Goal: Contribute content: Add original content to the website for others to see

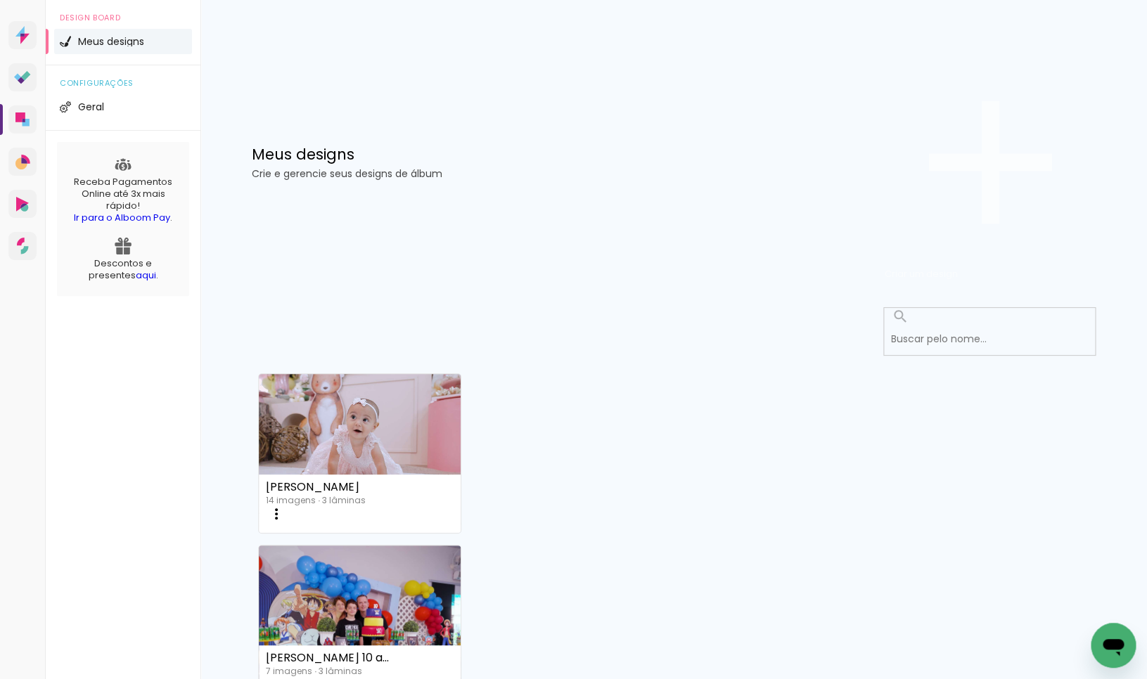
click at [958, 267] on span "Criar um design" at bounding box center [921, 273] width 73 height 13
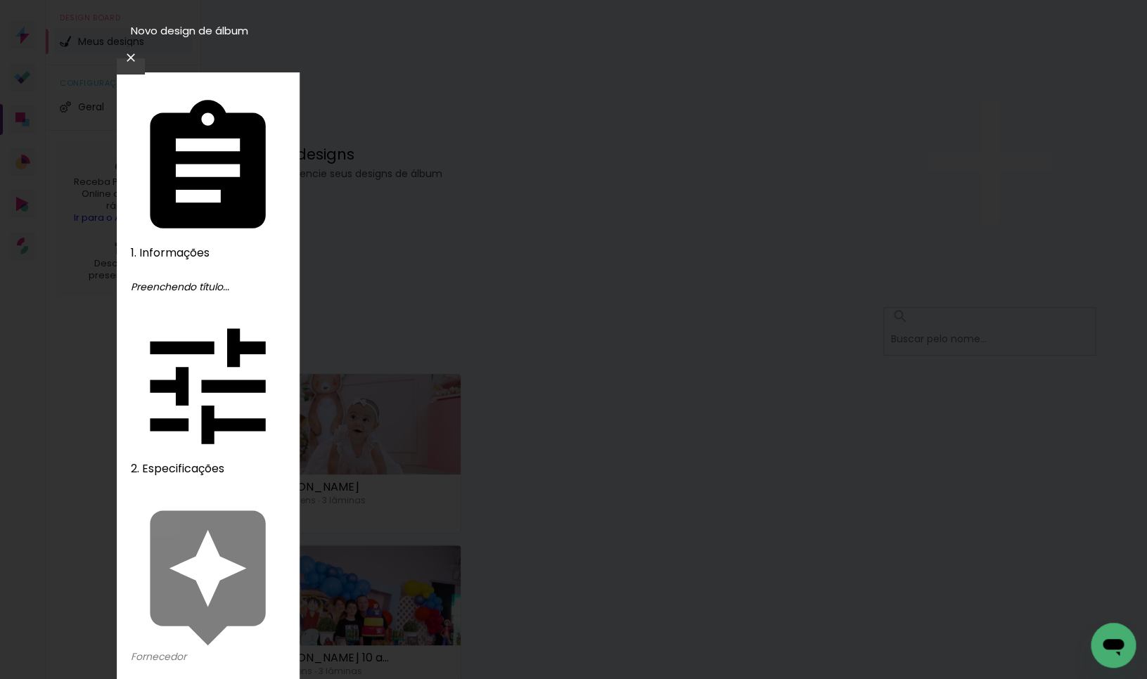
type input "e"
type input "EMANUELLE"
type paper-input "EMANUELLE"
click at [0, 0] on slot "Avançar" at bounding box center [0, 0] width 0 height 0
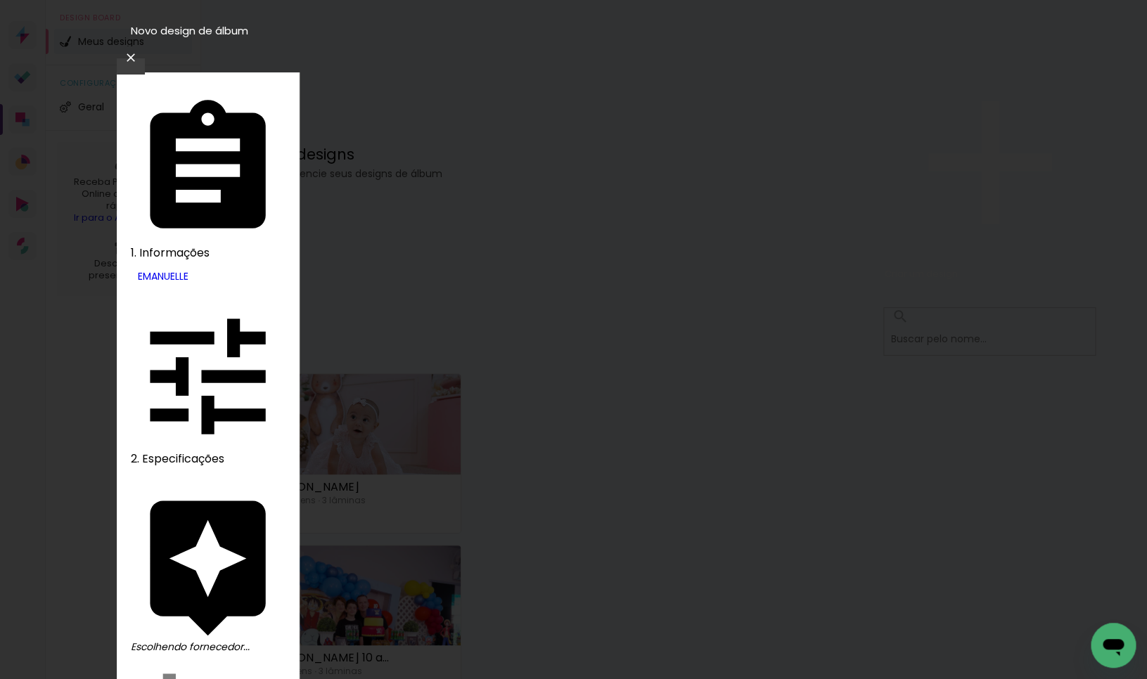
click at [0, 0] on slot "Avançar" at bounding box center [0, 0] width 0 height 0
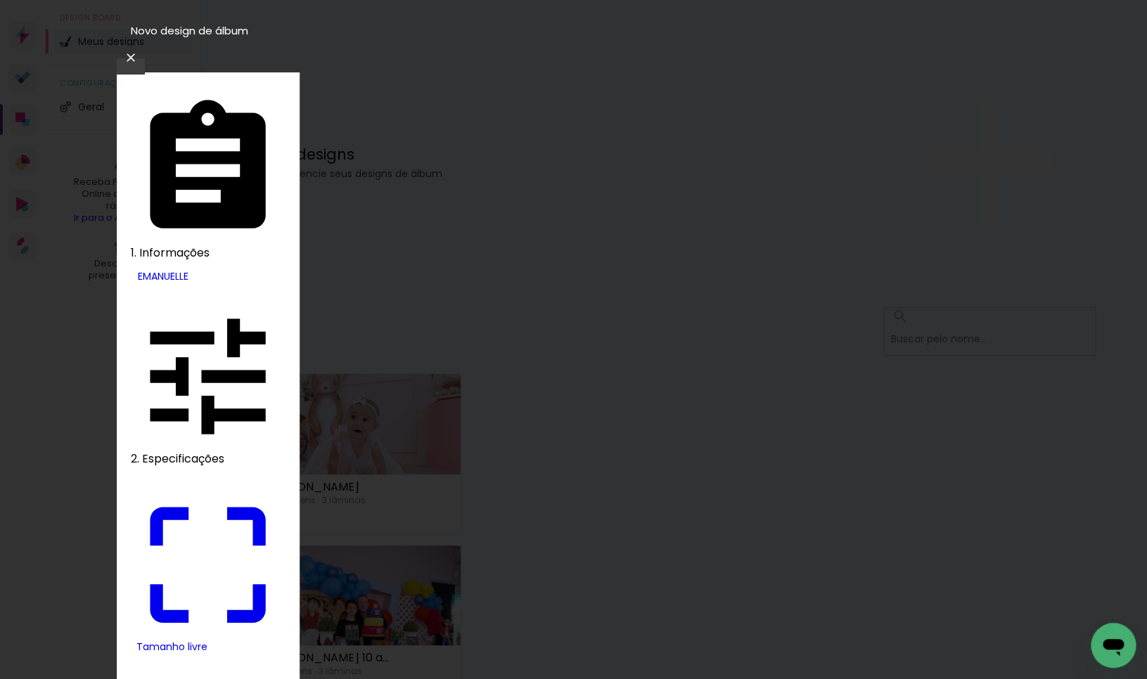
drag, startPoint x: 317, startPoint y: 402, endPoint x: 381, endPoint y: 402, distance: 64.0
type input "9"
type paper-input "9"
drag, startPoint x: 646, startPoint y: 394, endPoint x: 712, endPoint y: 394, distance: 66.1
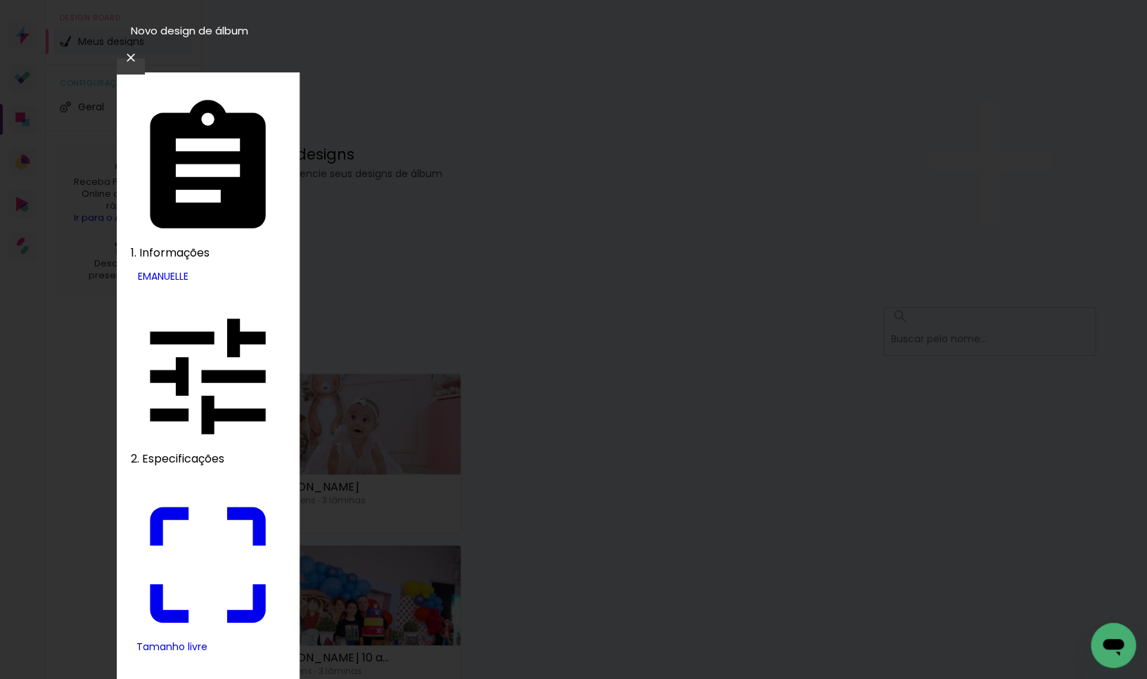
type input "18"
type input "4"
type paper-input "4"
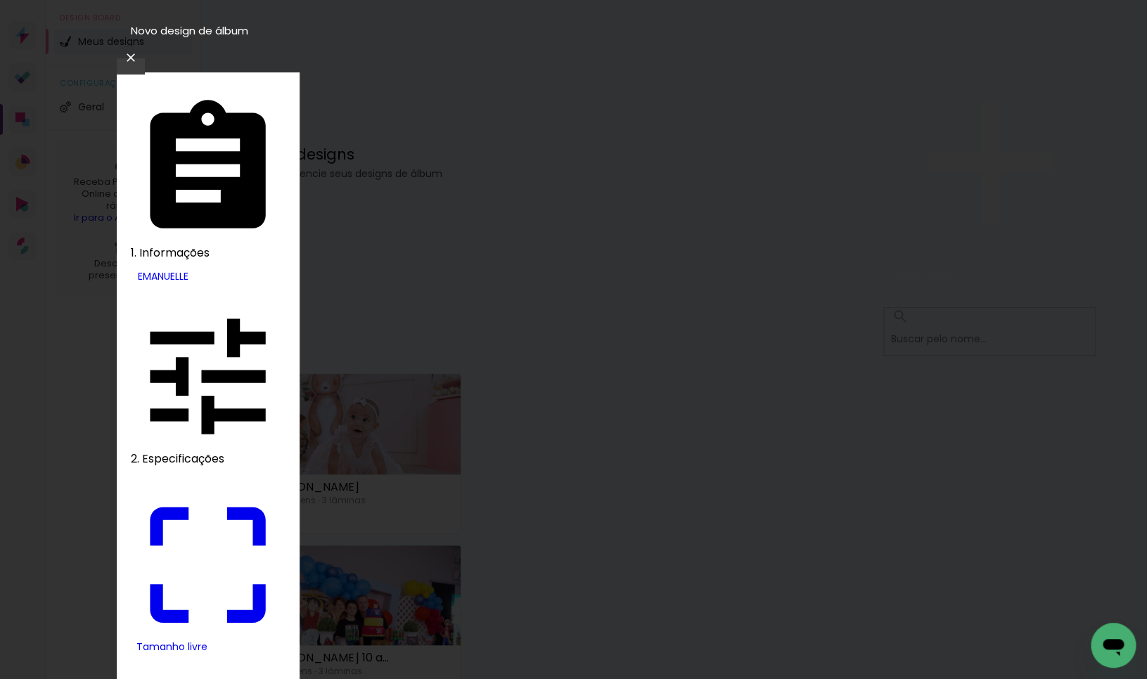
type input "3"
type paper-input "3"
type input "2"
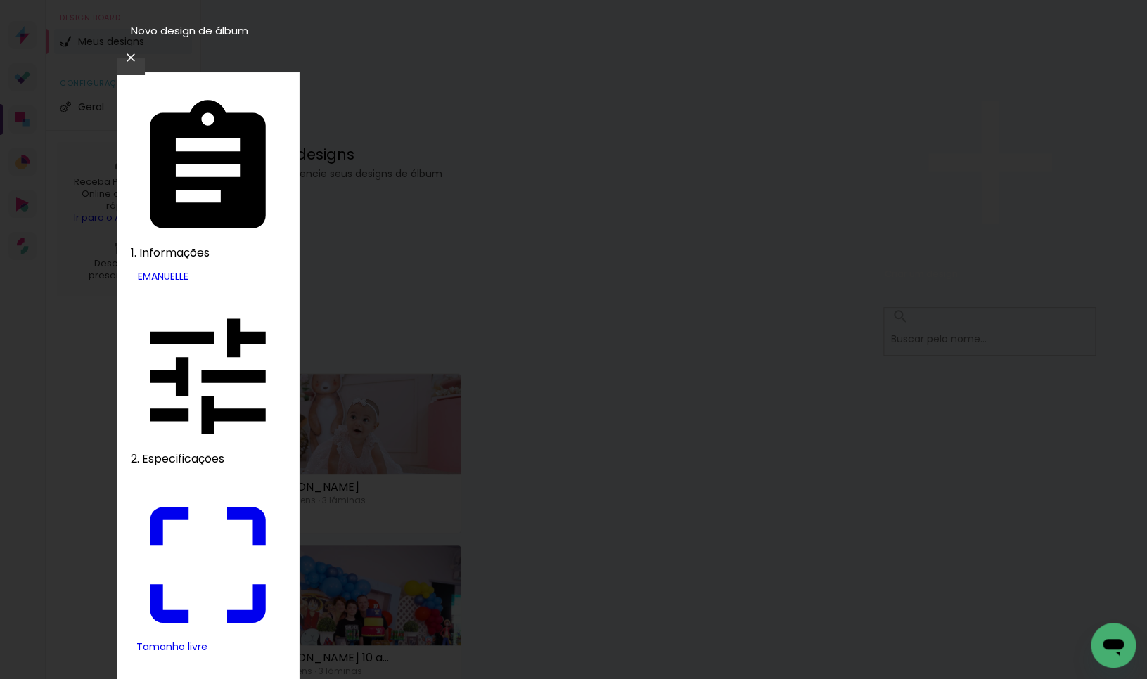
type paper-input "2"
type input "1"
type paper-input "1"
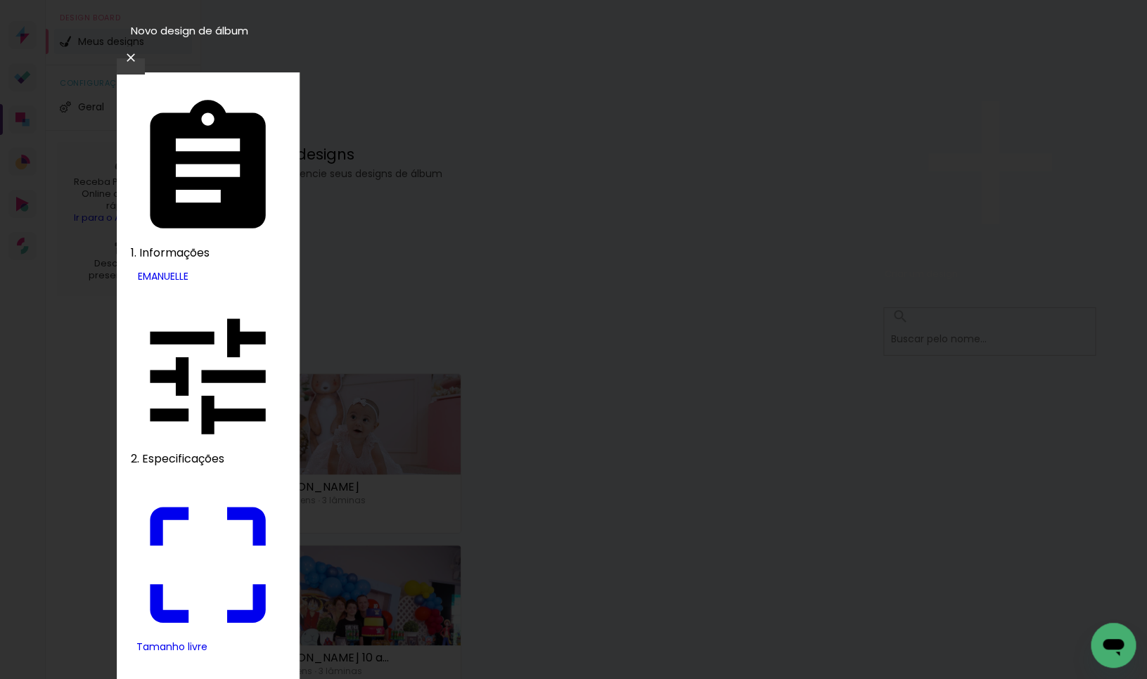
type input "0"
type input "18"
type paper-input "18"
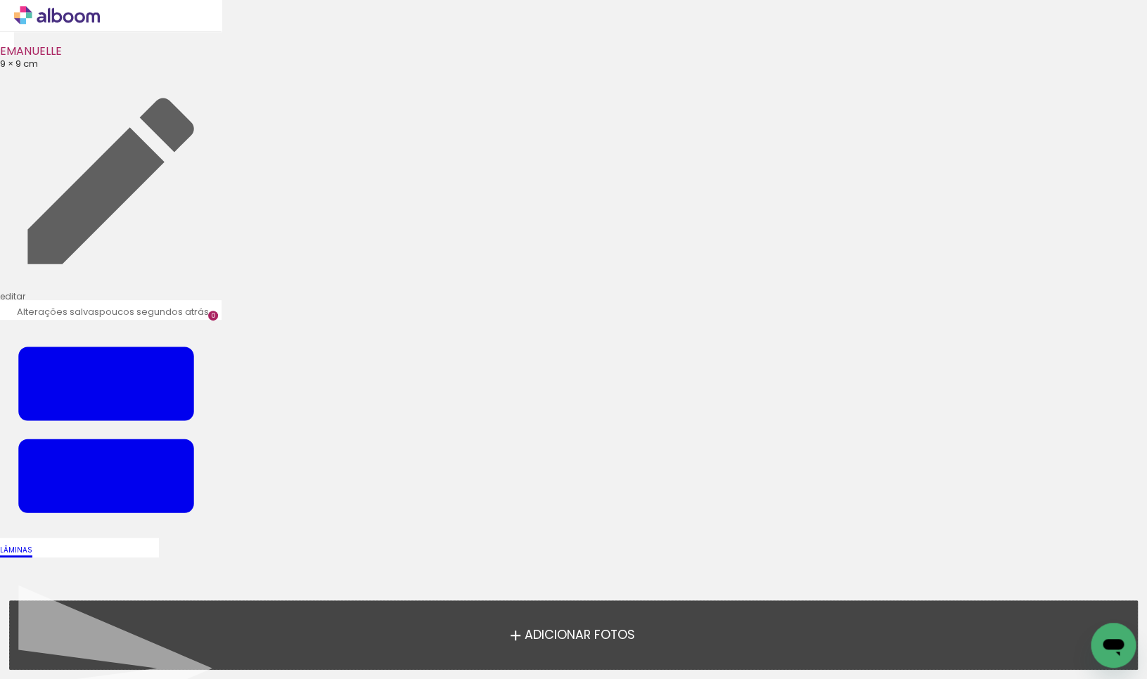
click at [590, 629] on span "Adicionar Fotos" at bounding box center [579, 635] width 110 height 13
click at [0, 0] on input "file" at bounding box center [0, 0] width 0 height 0
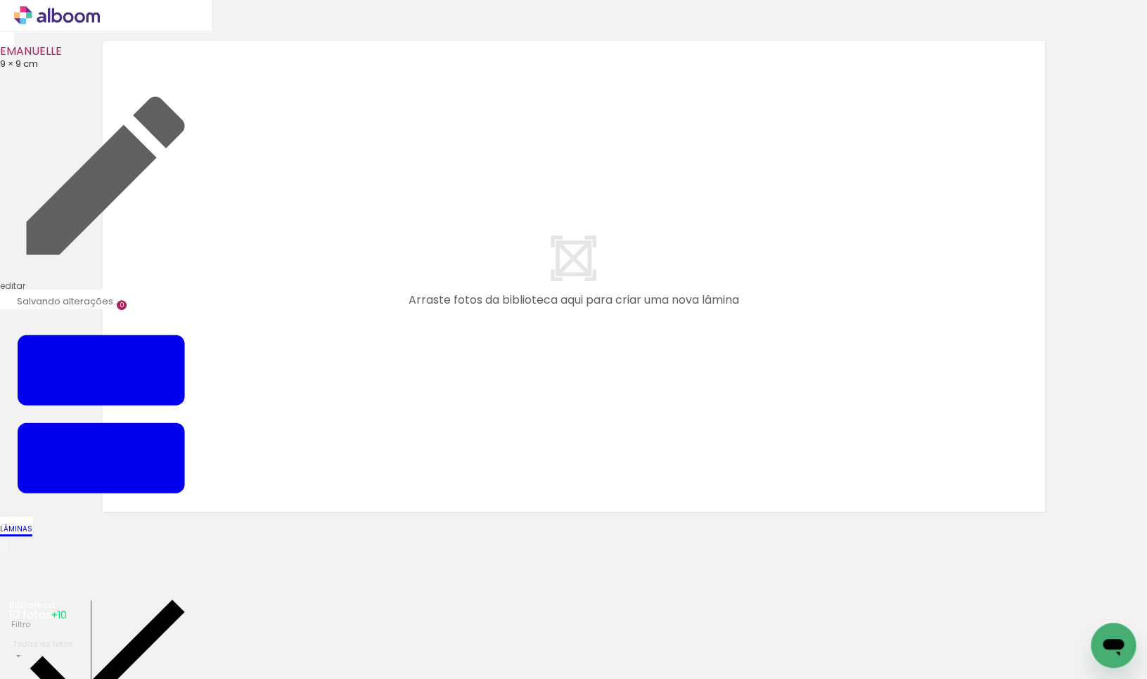
scroll to position [16, 0]
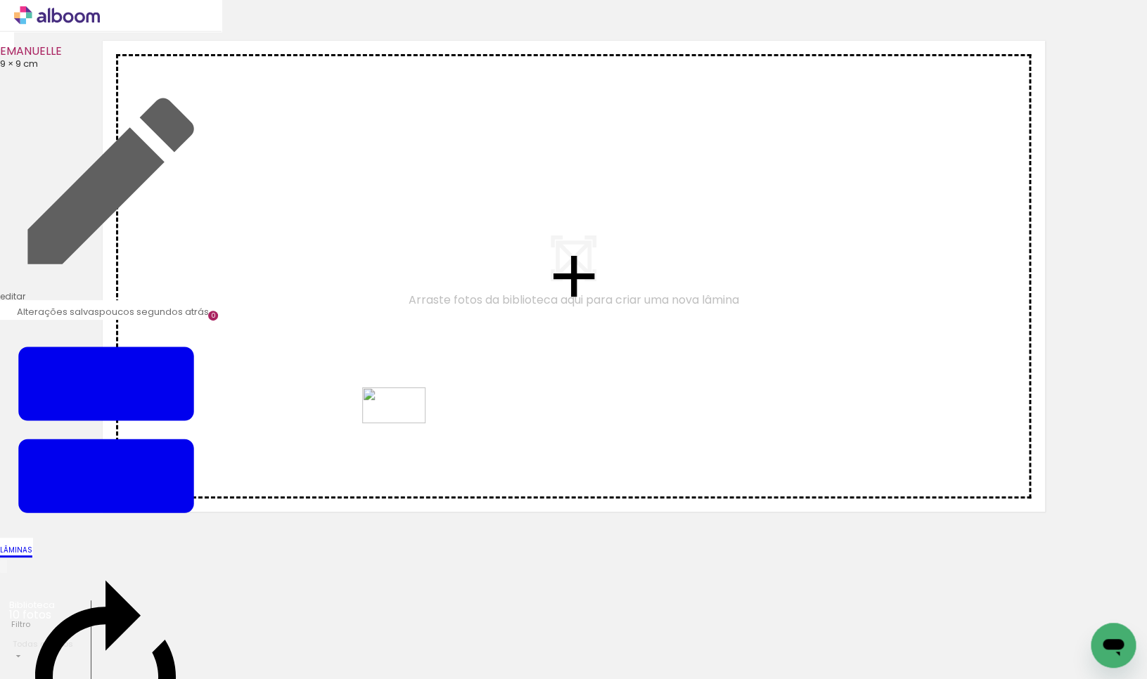
drag, startPoint x: 476, startPoint y: 641, endPoint x: 401, endPoint y: 411, distance: 241.3
click at [401, 411] on quentale-workspace at bounding box center [573, 339] width 1147 height 679
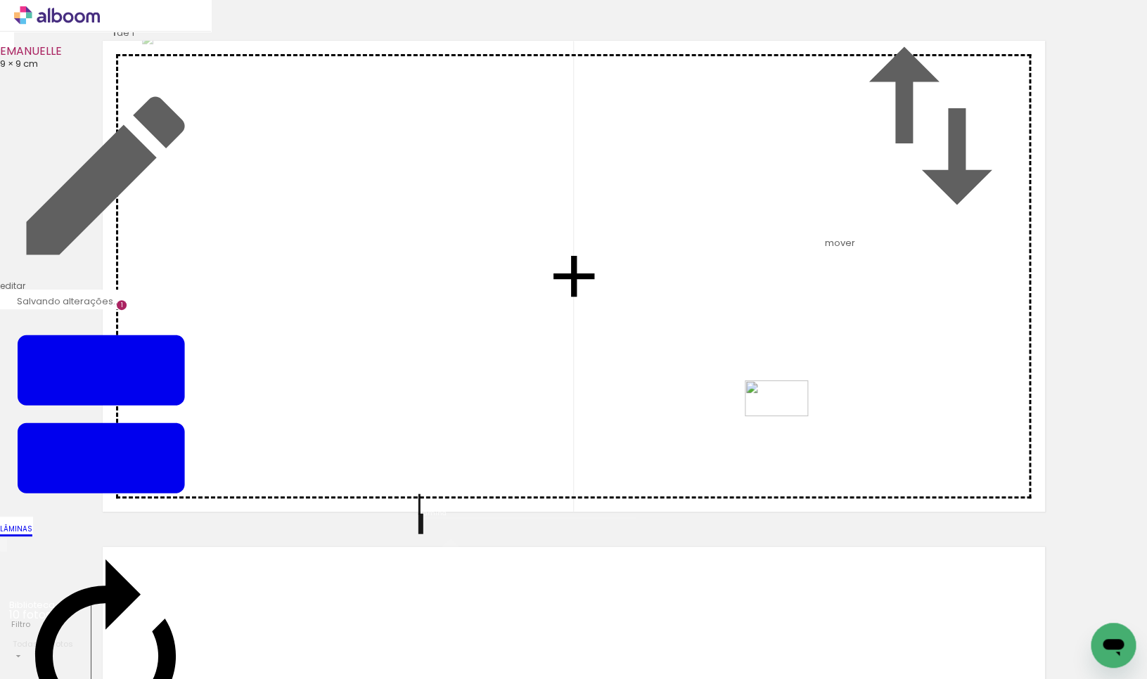
drag, startPoint x: 231, startPoint y: 639, endPoint x: 790, endPoint y: 424, distance: 599.6
click at [795, 418] on quentale-workspace at bounding box center [573, 339] width 1147 height 679
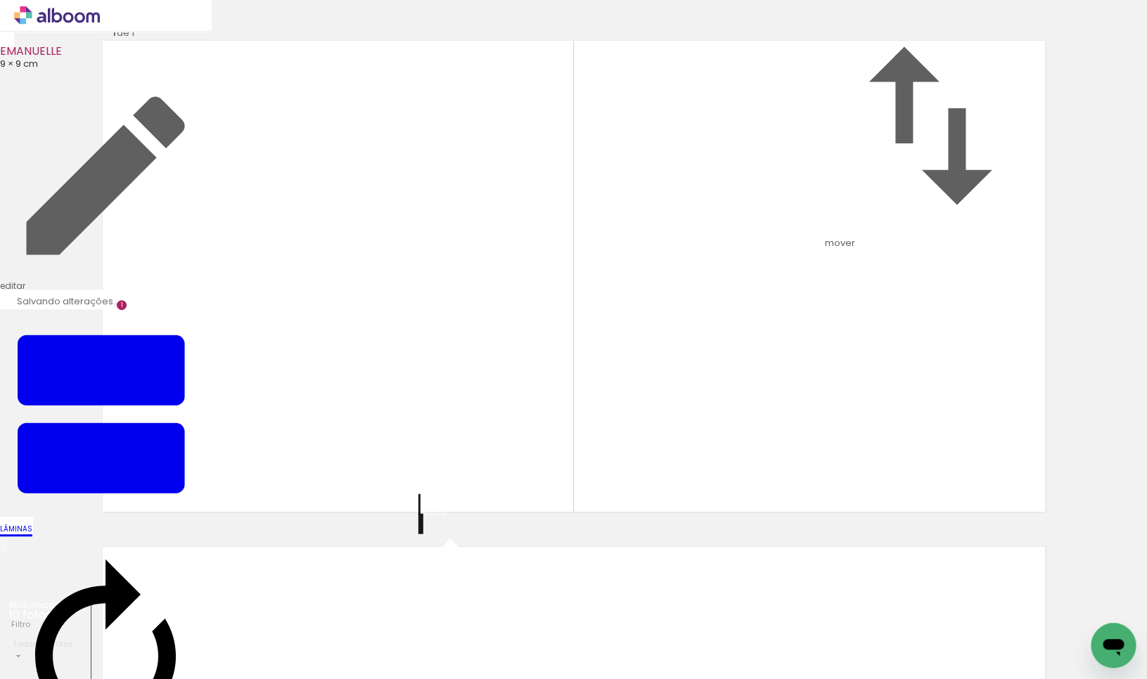
drag, startPoint x: 526, startPoint y: 579, endPoint x: 927, endPoint y: 212, distance: 544.0
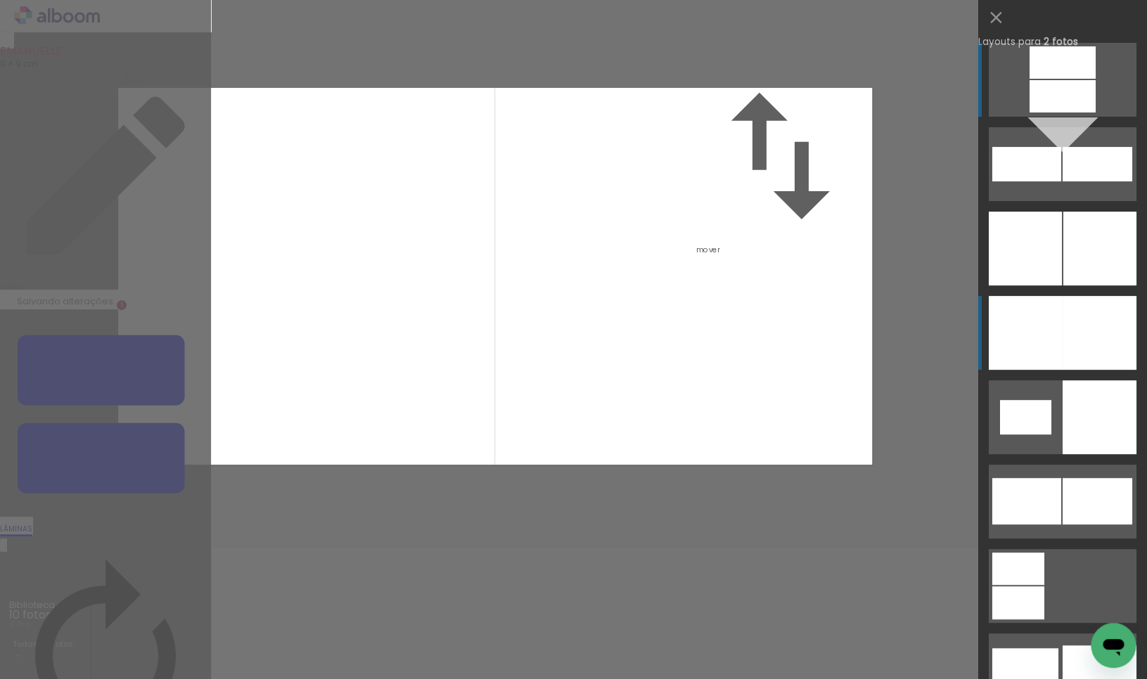
click at [1089, 338] on div at bounding box center [1099, 333] width 74 height 74
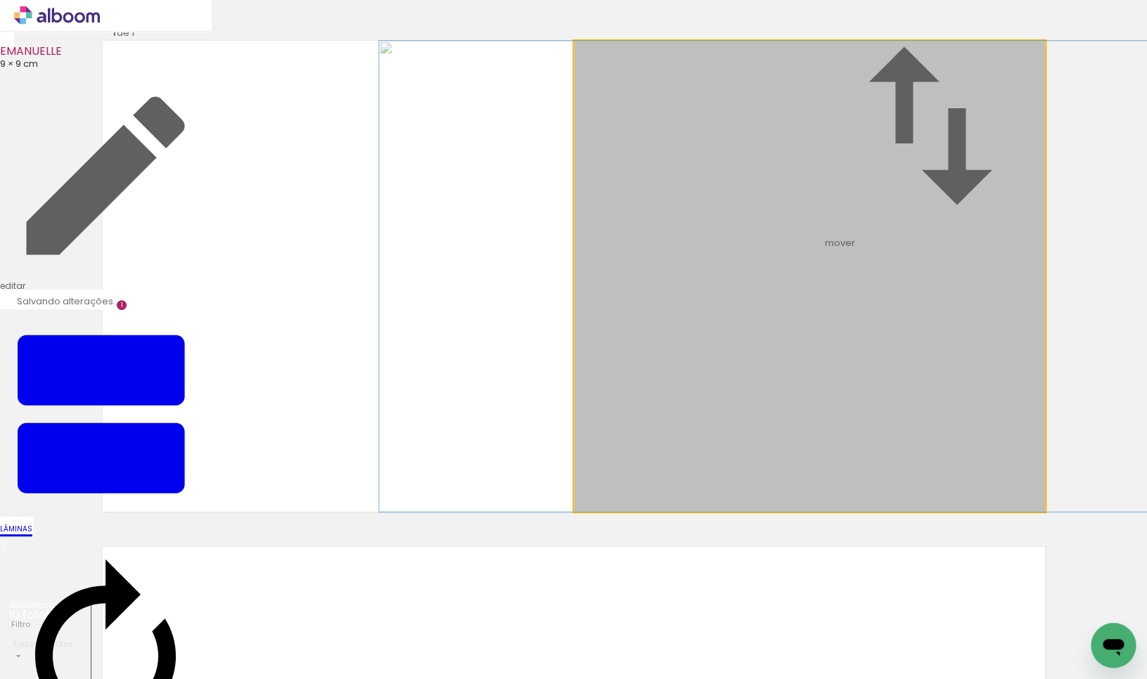
drag, startPoint x: 831, startPoint y: 321, endPoint x: 820, endPoint y: 321, distance: 11.3
click at [820, 321] on album-spread "1 de 1" at bounding box center [574, 276] width 942 height 471
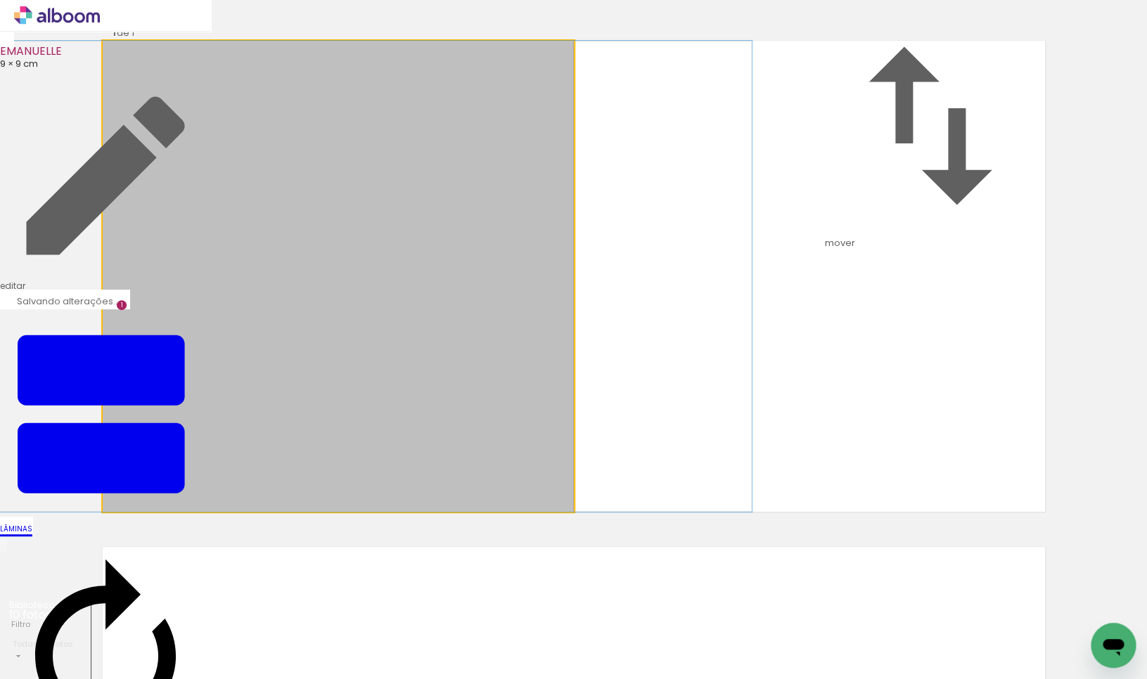
drag, startPoint x: 437, startPoint y: 380, endPoint x: 569, endPoint y: 392, distance: 132.0
click at [432, 380] on div at bounding box center [332, 276] width 837 height 471
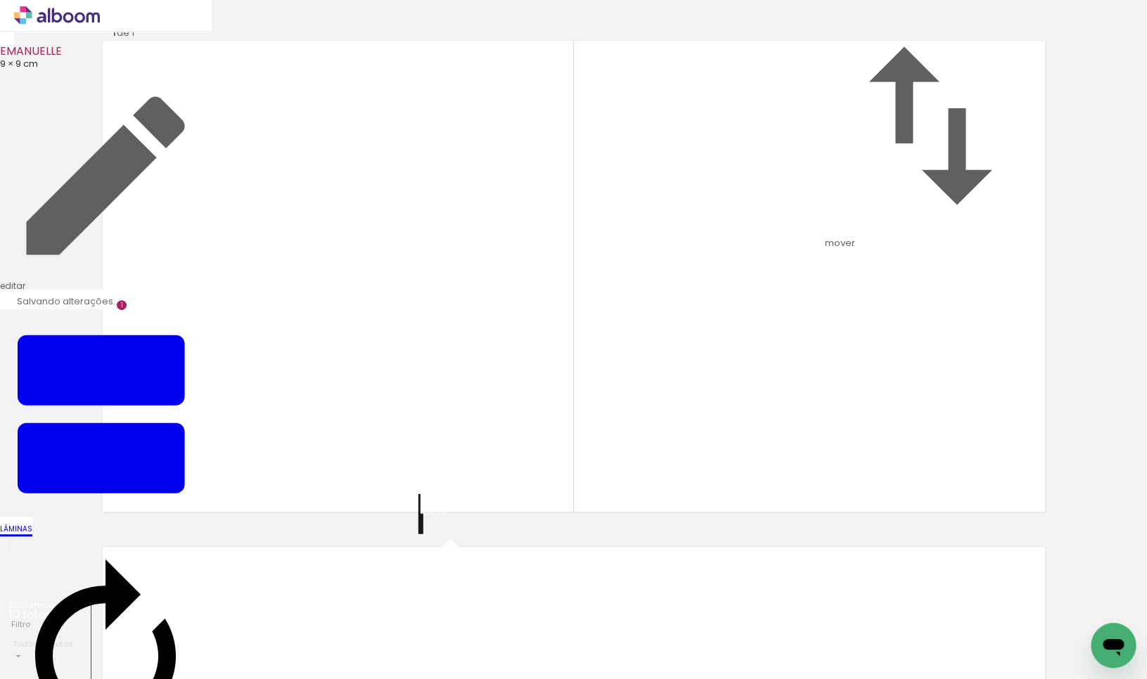
scroll to position [444, 0]
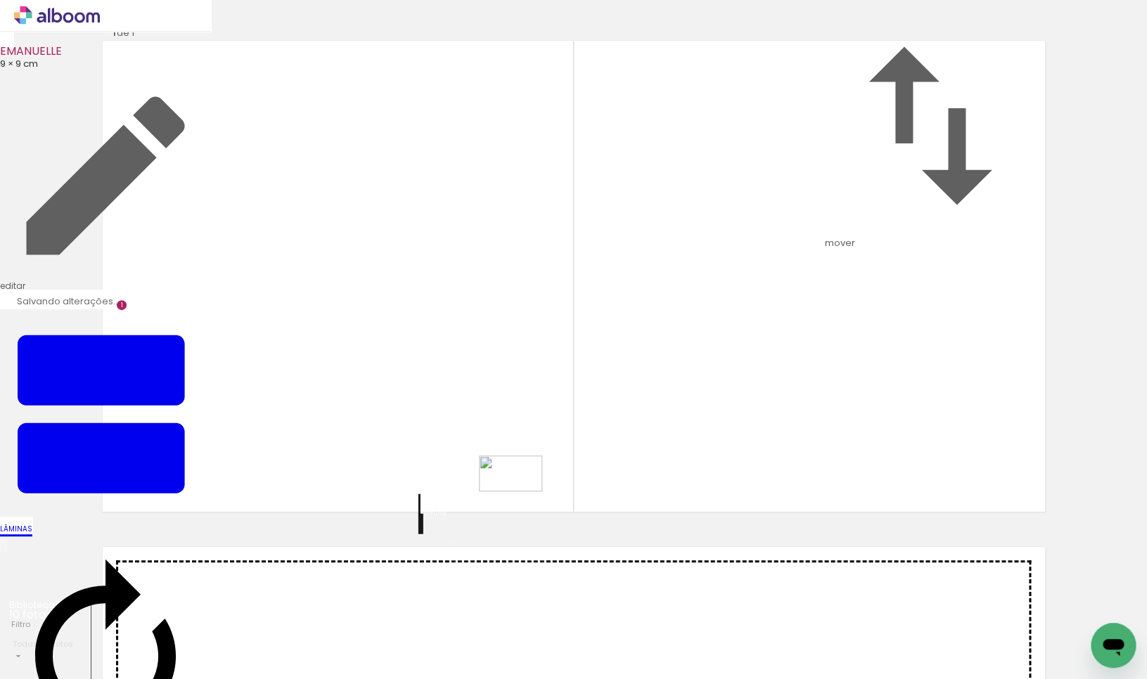
drag, startPoint x: 297, startPoint y: 647, endPoint x: 521, endPoint y: 498, distance: 269.3
click at [521, 498] on quentale-workspace at bounding box center [573, 339] width 1147 height 679
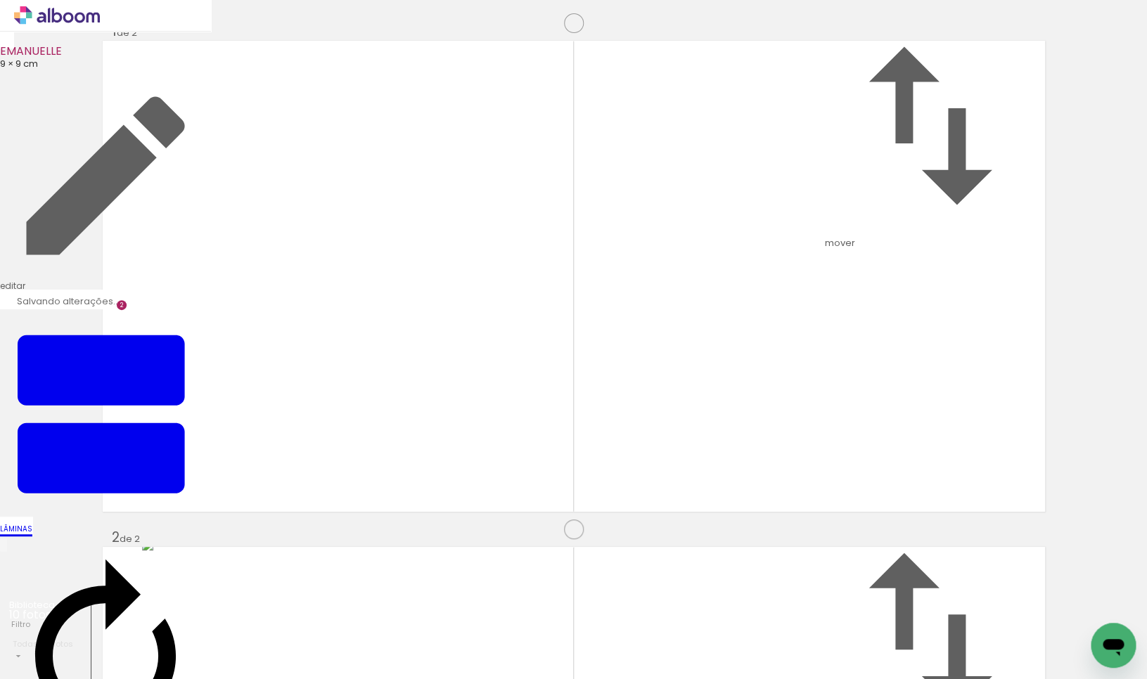
scroll to position [522, 0]
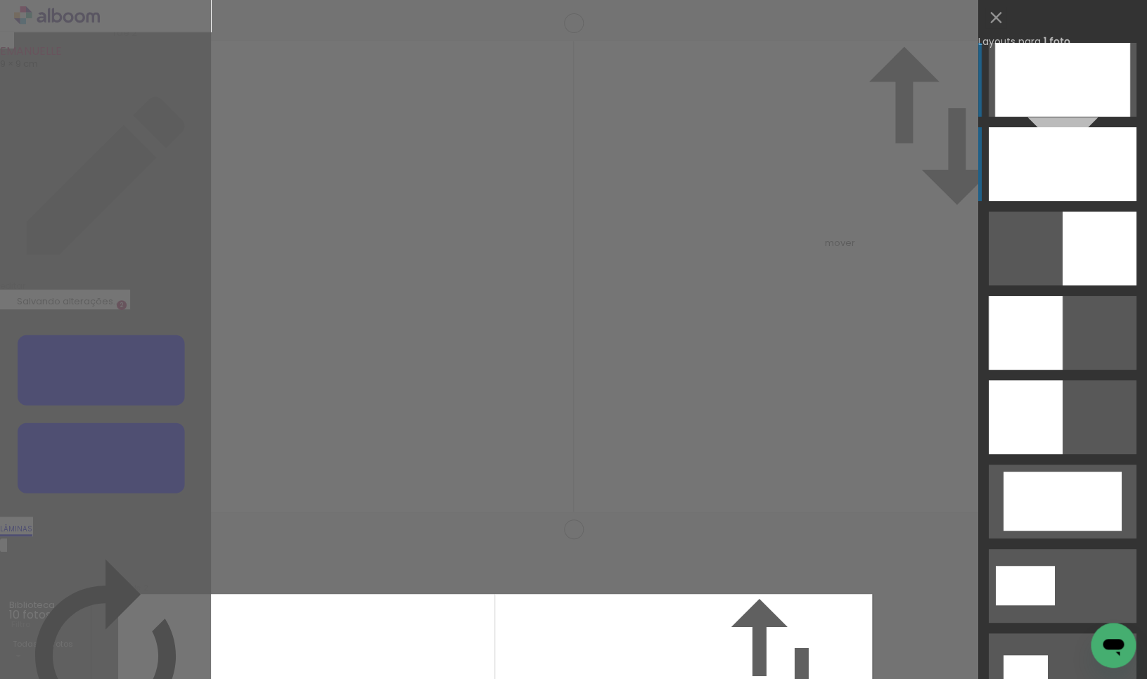
click at [1108, 157] on div at bounding box center [1063, 164] width 148 height 74
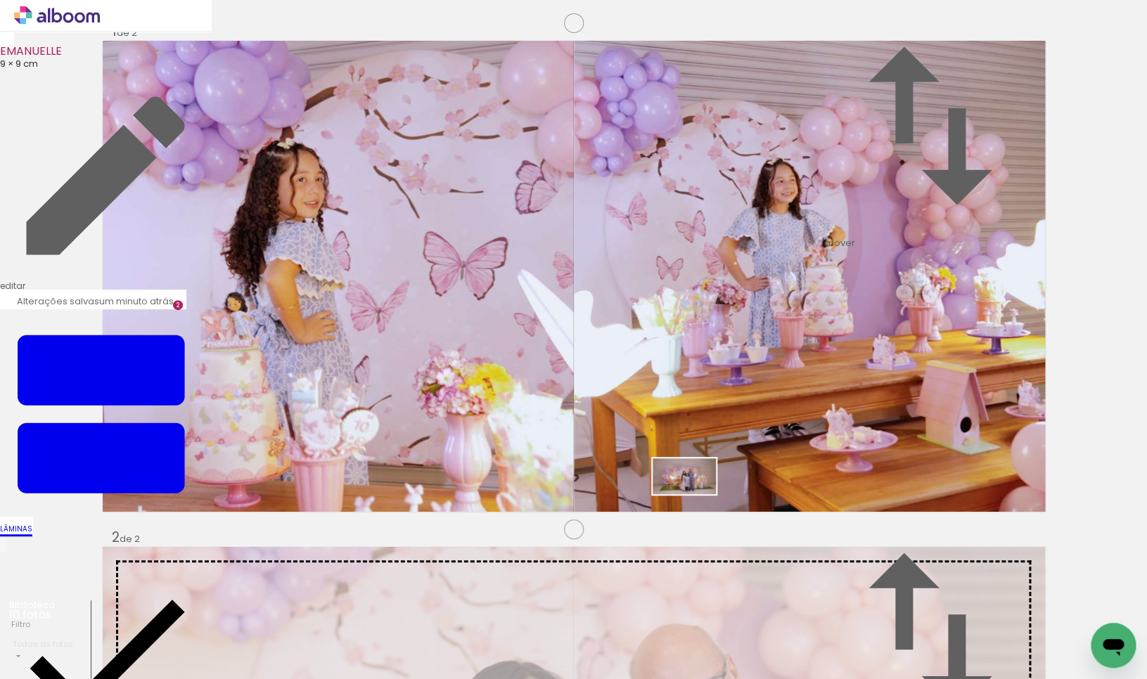
drag, startPoint x: 159, startPoint y: 637, endPoint x: 698, endPoint y: 500, distance: 556.5
click at [698, 500] on quentale-workspace at bounding box center [573, 339] width 1147 height 679
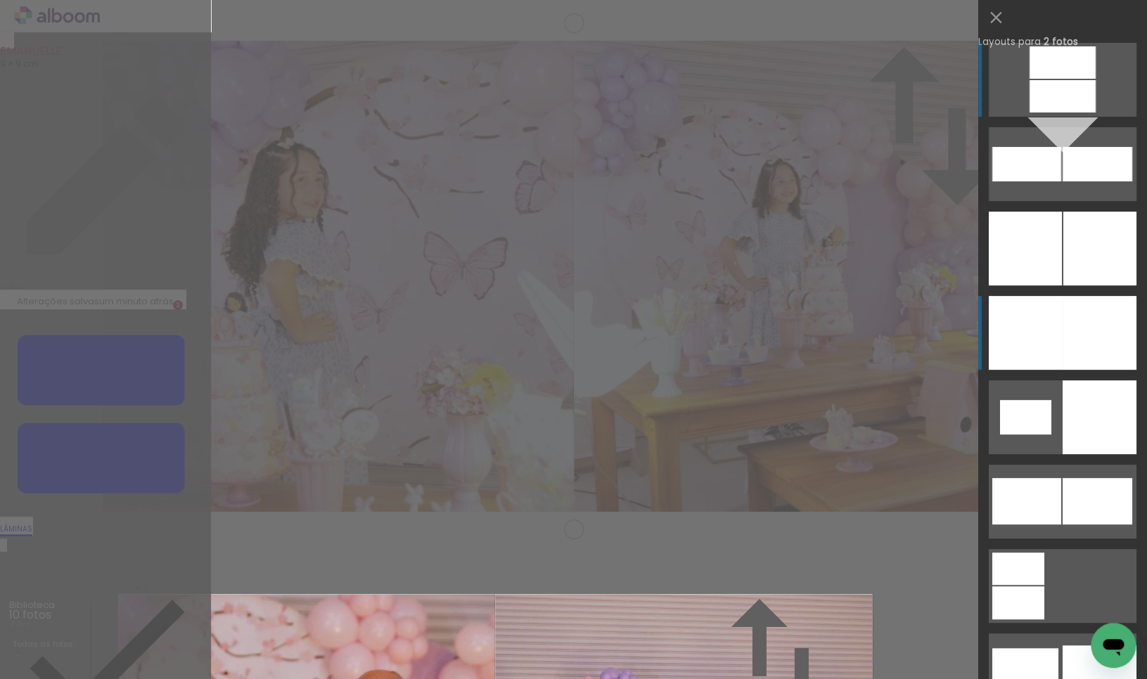
click at [1091, 315] on div at bounding box center [1099, 333] width 74 height 74
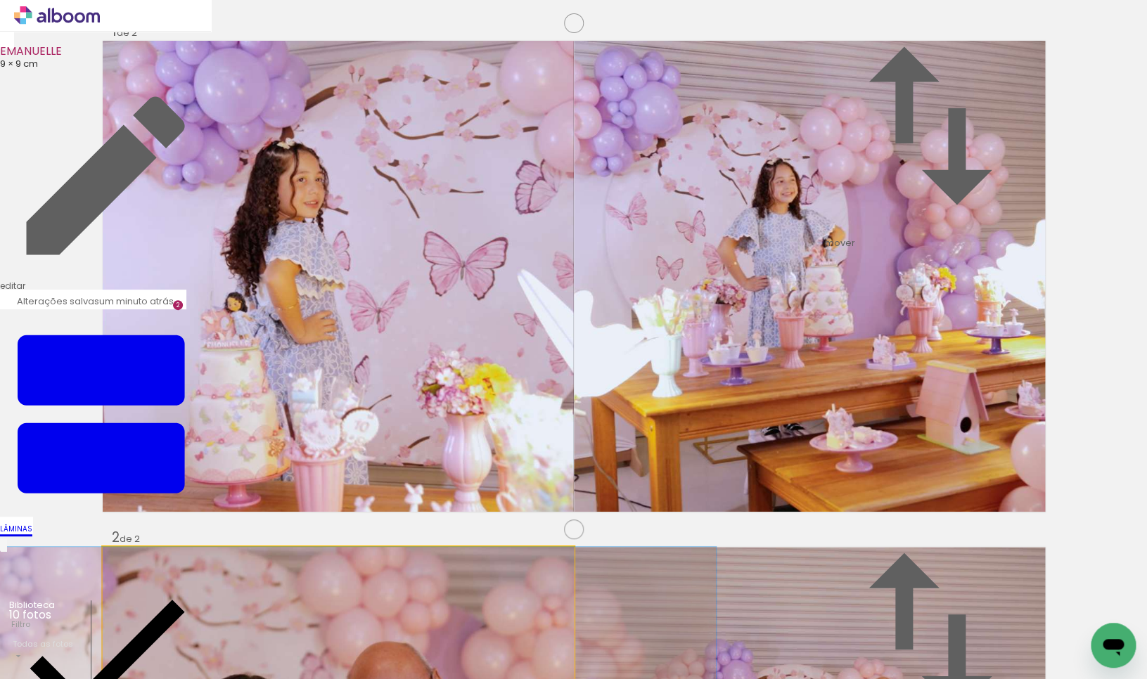
drag, startPoint x: 399, startPoint y: 366, endPoint x: 368, endPoint y: 366, distance: 30.2
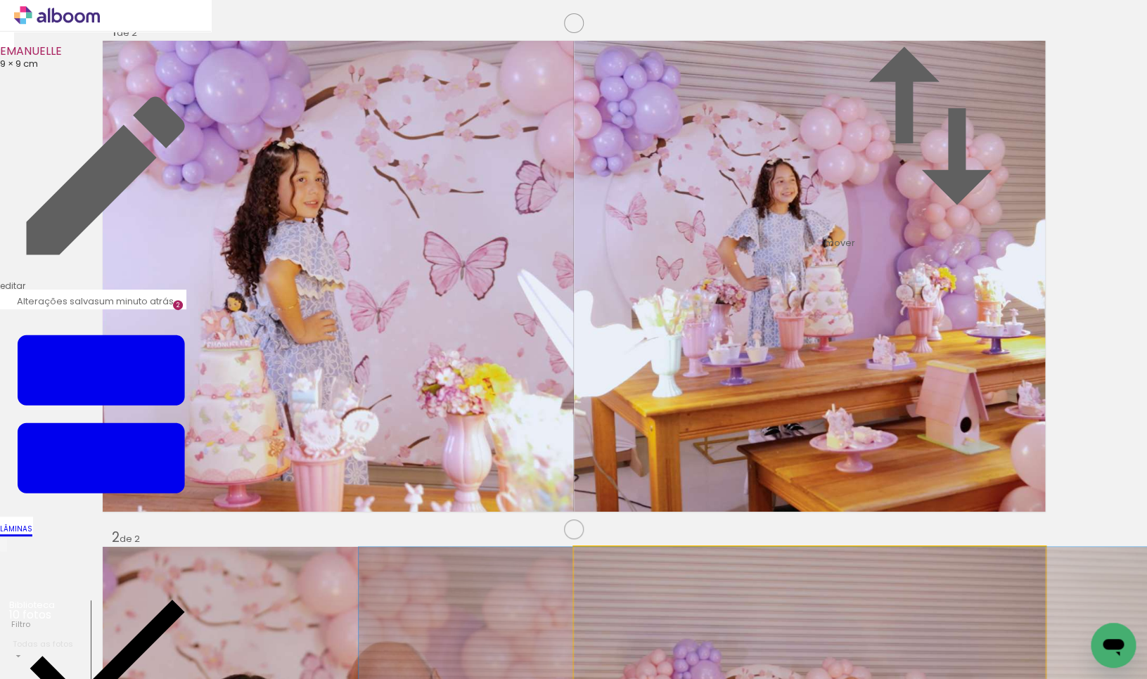
drag, startPoint x: 918, startPoint y: 383, endPoint x: 885, endPoint y: 384, distance: 32.4
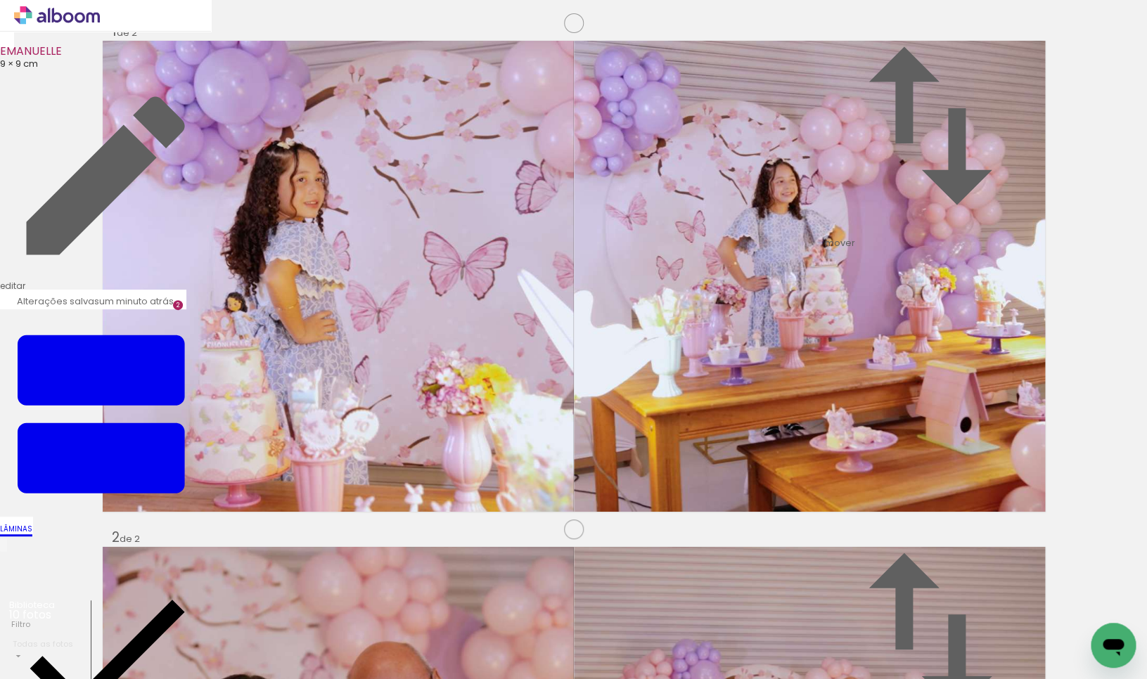
scroll to position [1053, 1]
drag, startPoint x: 852, startPoint y: 638, endPoint x: 475, endPoint y: 394, distance: 448.4
click at [475, 394] on quentale-workspace at bounding box center [573, 339] width 1147 height 679
drag, startPoint x: 613, startPoint y: 645, endPoint x: 409, endPoint y: 404, distance: 315.8
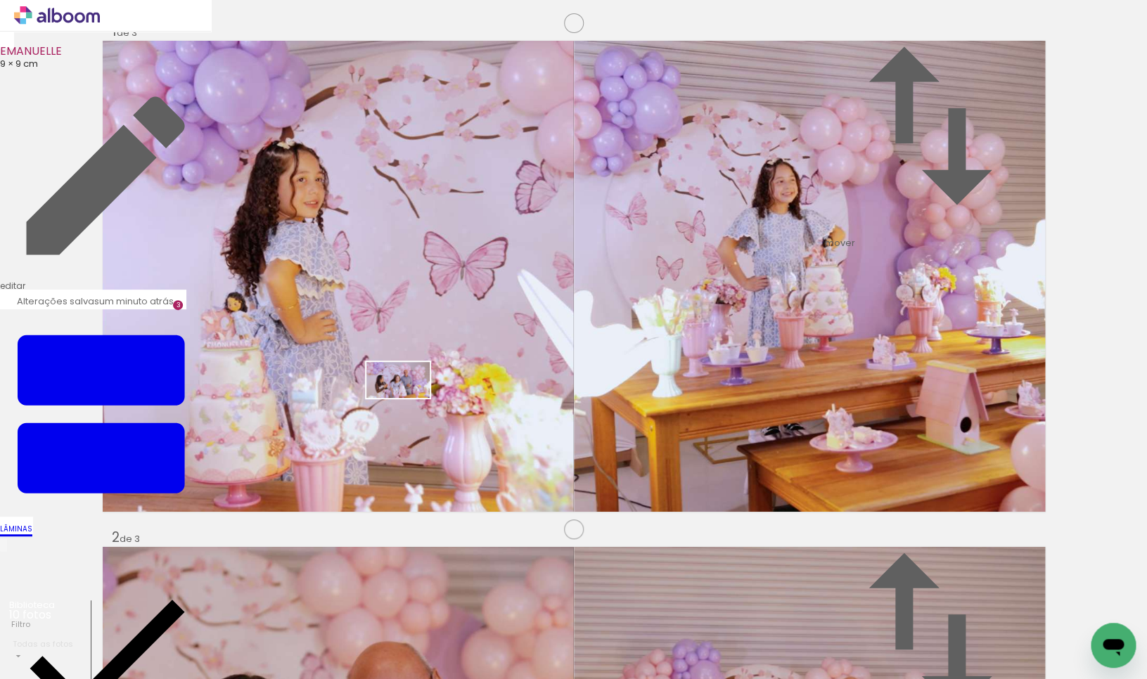
click at [409, 404] on quentale-workspace at bounding box center [573, 339] width 1147 height 679
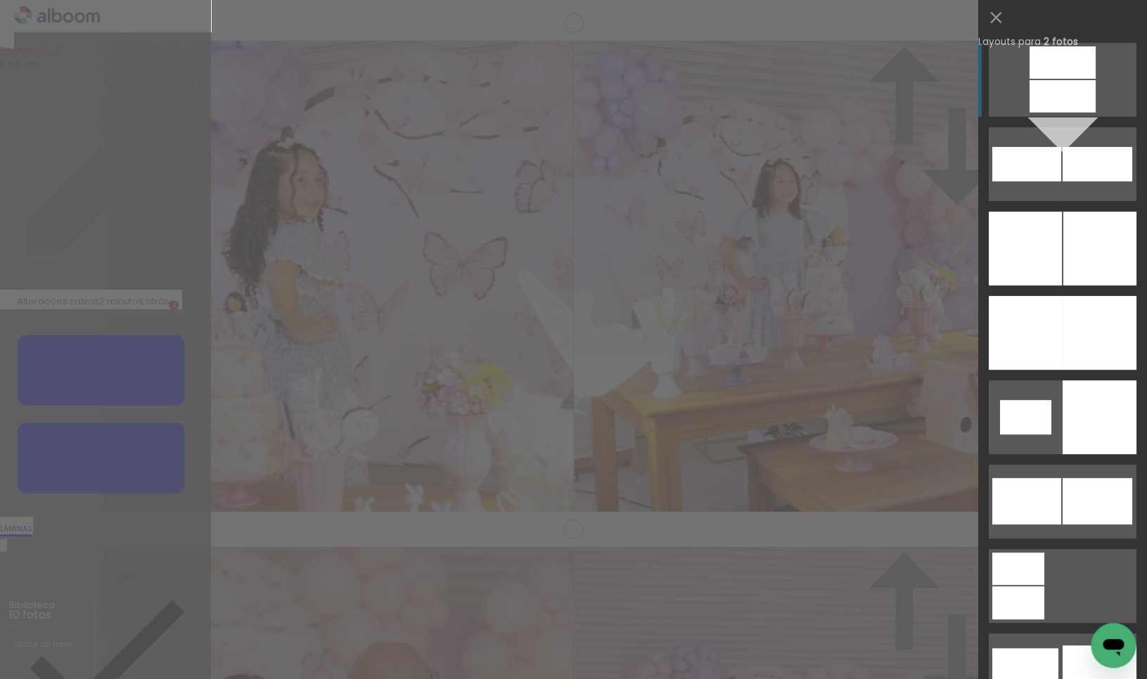
drag, startPoint x: 1105, startPoint y: 325, endPoint x: 1027, endPoint y: 339, distance: 79.3
click at [1105, 325] on div at bounding box center [1099, 333] width 74 height 74
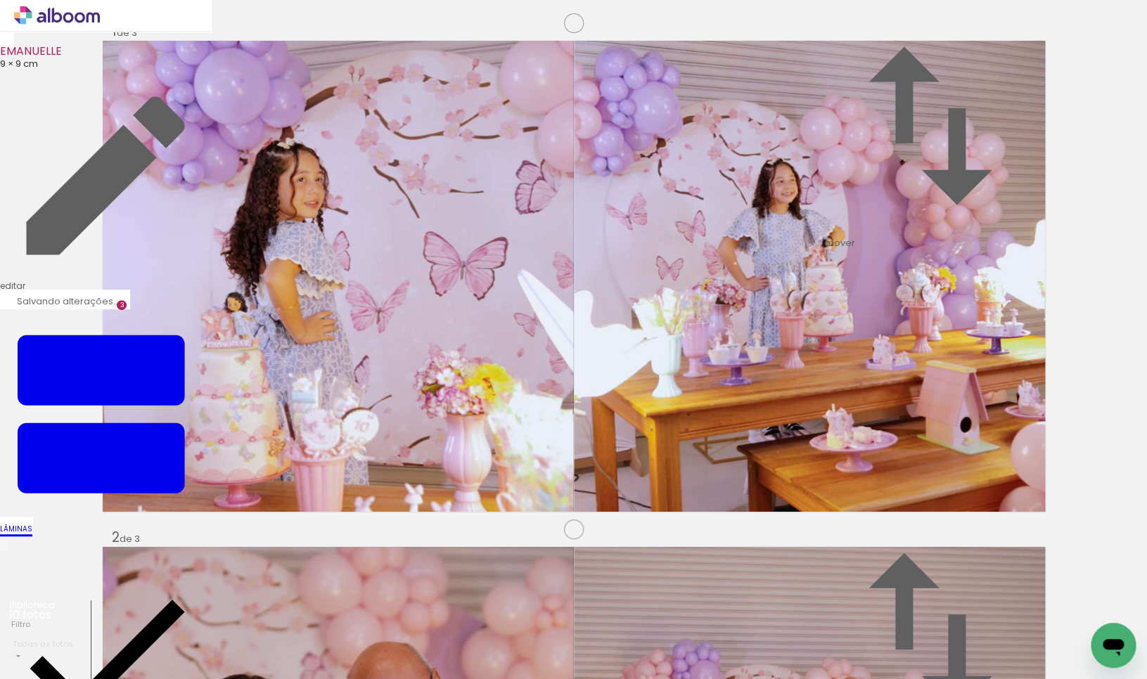
drag, startPoint x: 784, startPoint y: 378, endPoint x: 347, endPoint y: 349, distance: 437.6
click at [0, 0] on slot at bounding box center [0, 0] width 0 height 0
drag, startPoint x: 409, startPoint y: 352, endPoint x: 458, endPoint y: 352, distance: 49.2
drag, startPoint x: 977, startPoint y: 366, endPoint x: 929, endPoint y: 365, distance: 47.8
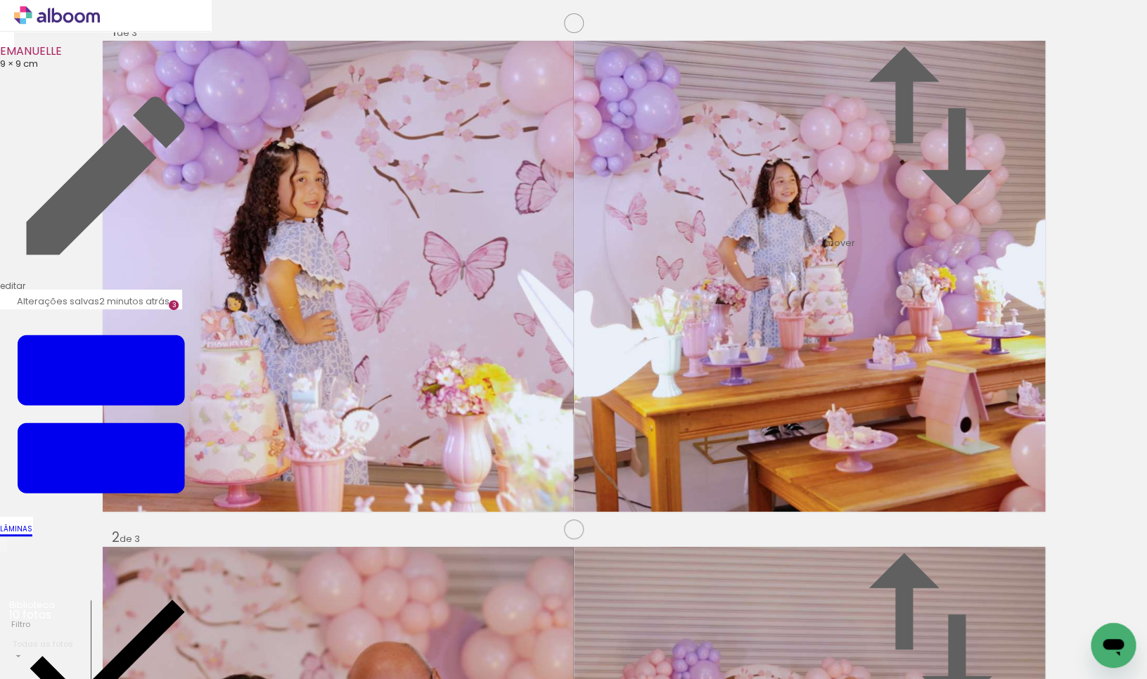
drag, startPoint x: 951, startPoint y: 365, endPoint x: 943, endPoint y: 365, distance: 7.7
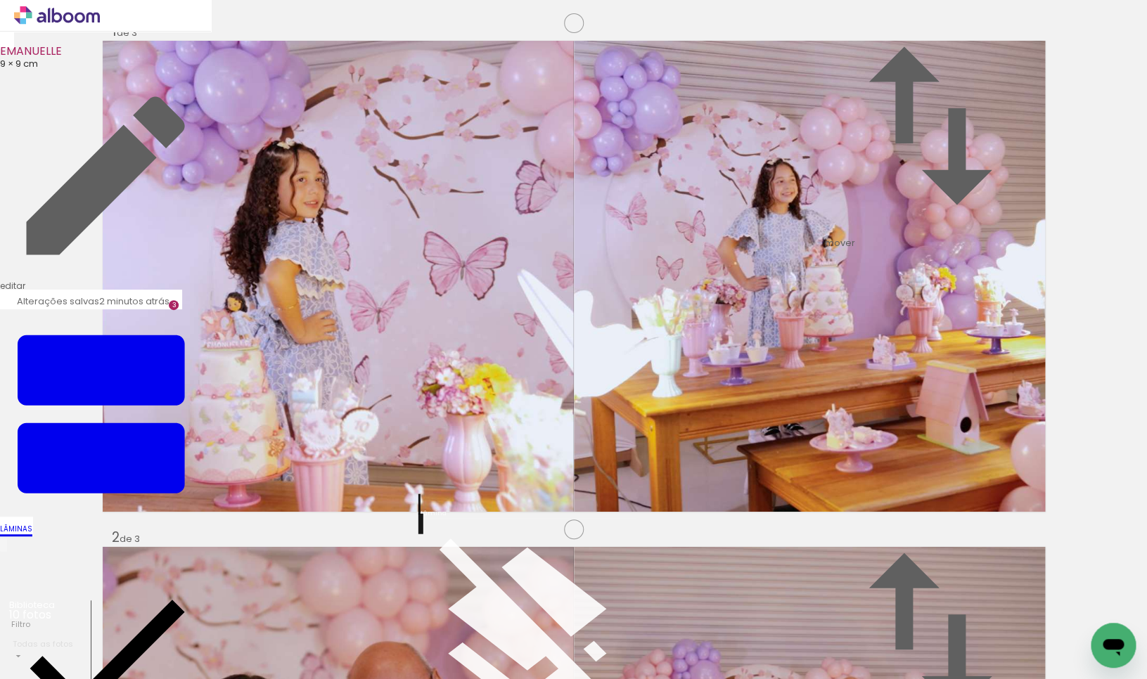
scroll to position [46, 1]
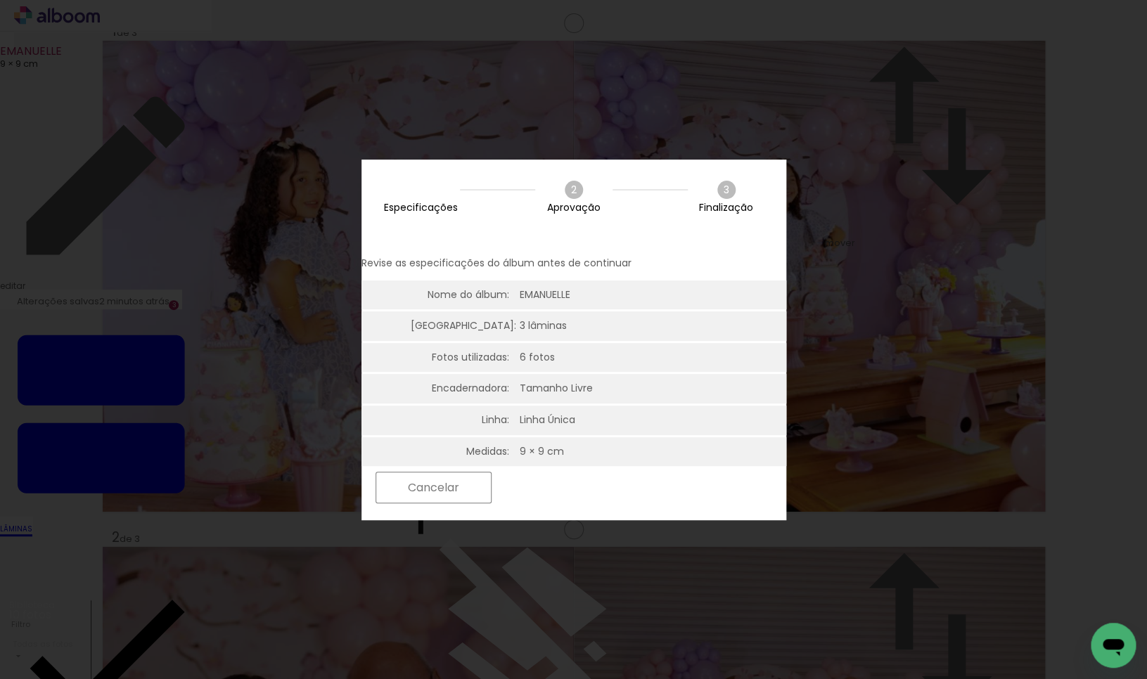
scroll to position [0, 1]
click at [607, 488] on paper-button "Próximo" at bounding box center [553, 488] width 108 height 30
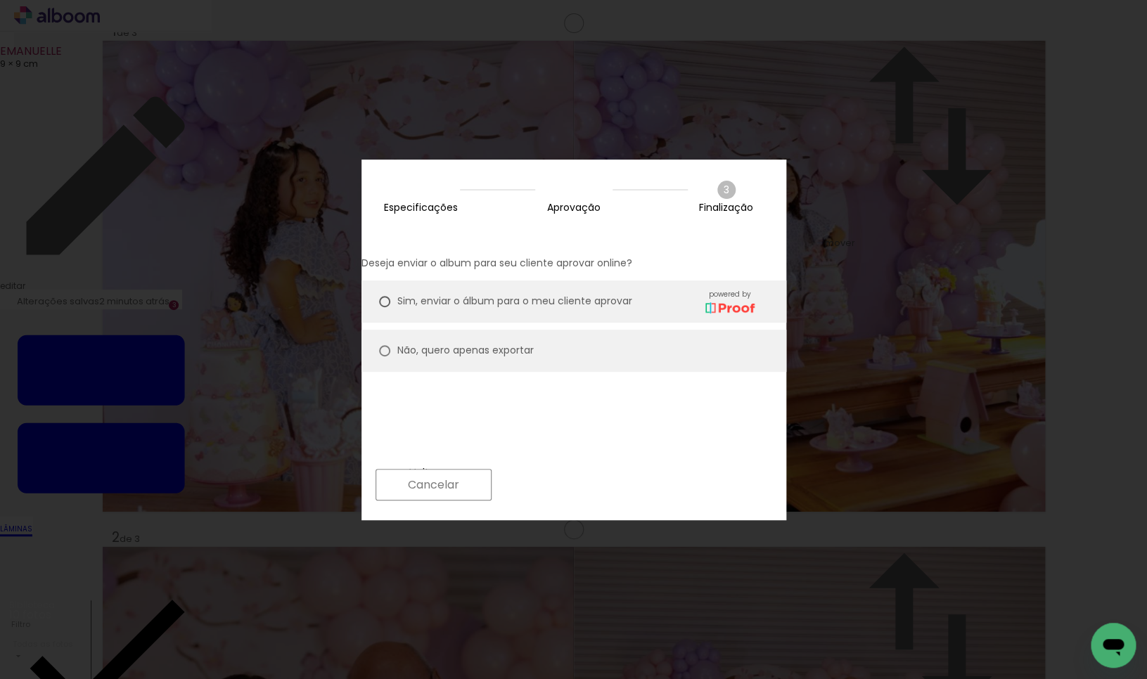
click at [390, 345] on div at bounding box center [384, 350] width 11 height 11
type paper-radio-button "on"
click at [0, 0] on slot "Próximo" at bounding box center [0, 0] width 0 height 0
type input "Alta, 300 DPI"
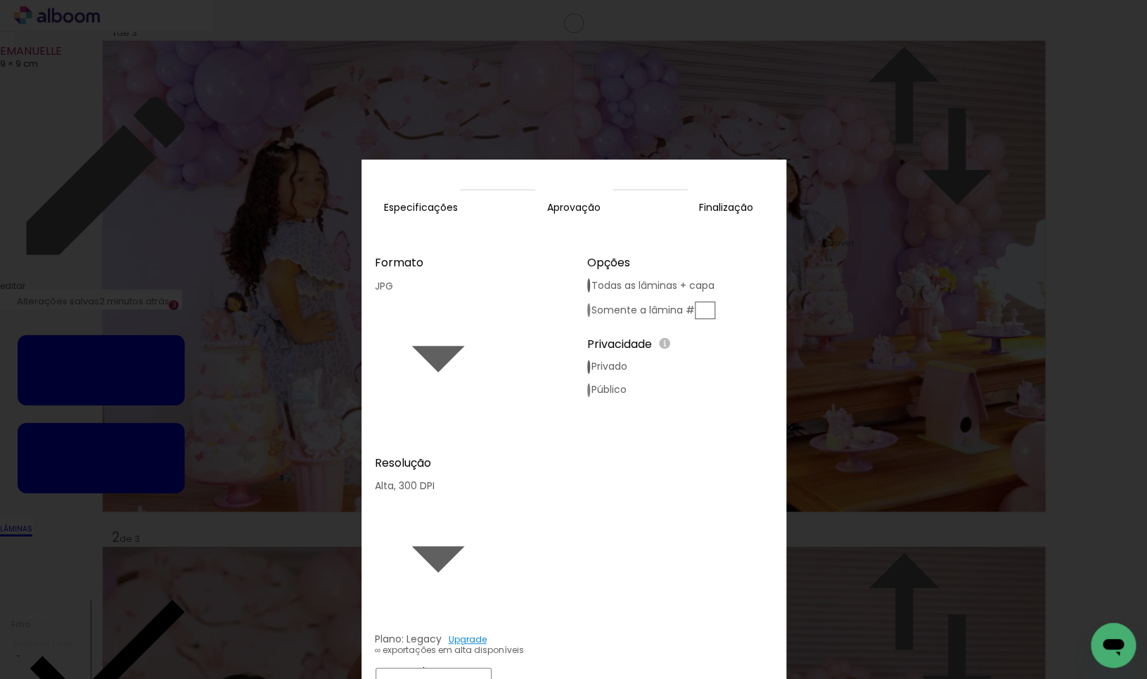
click at [0, 0] on slot "Exportar" at bounding box center [0, 0] width 0 height 0
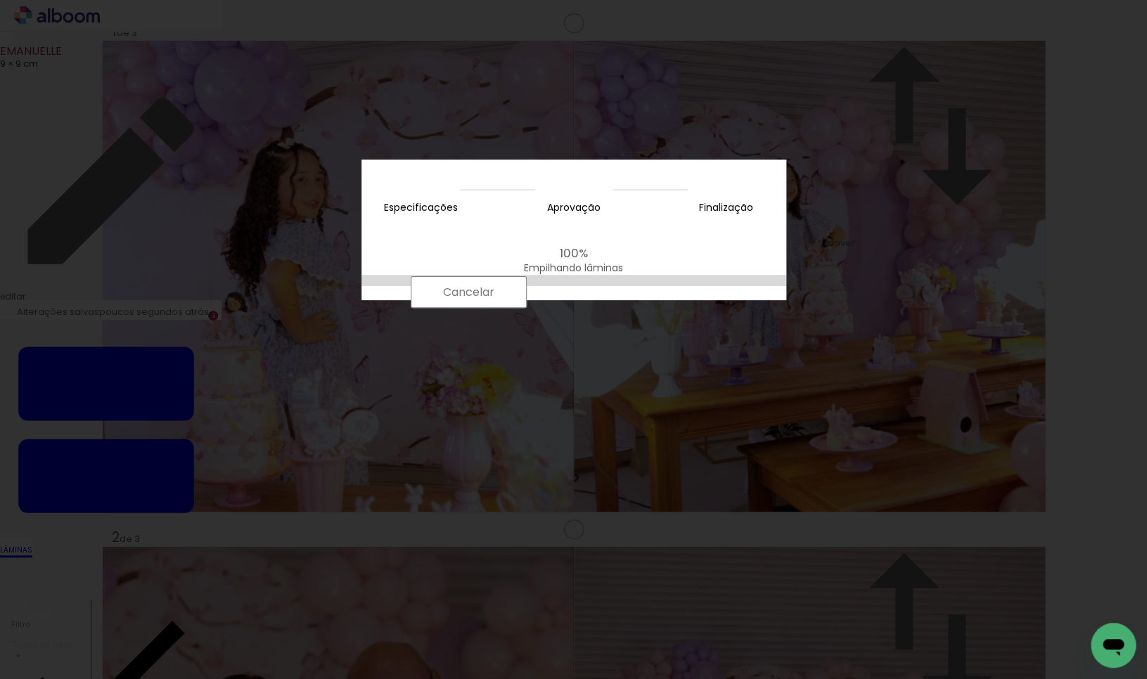
click at [593, 308] on div "100% Empilhando lâminas" at bounding box center [573, 277] width 425 height 89
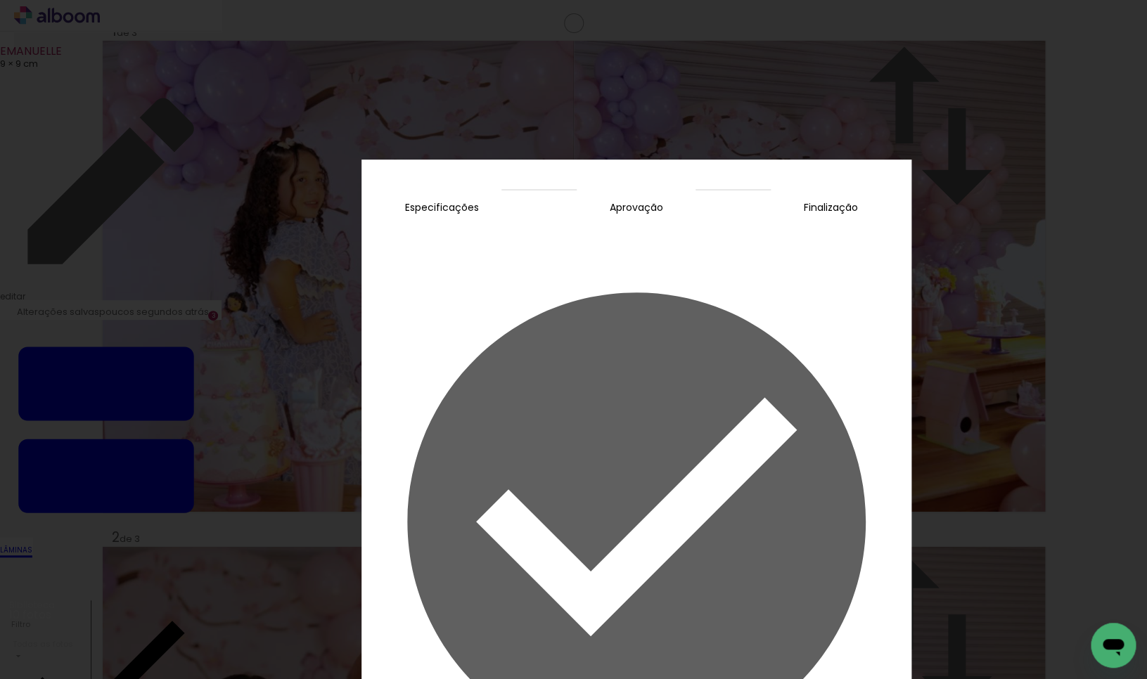
drag, startPoint x: 746, startPoint y: 488, endPoint x: 835, endPoint y: 369, distance: 148.6
